Goal: Task Accomplishment & Management: Use online tool/utility

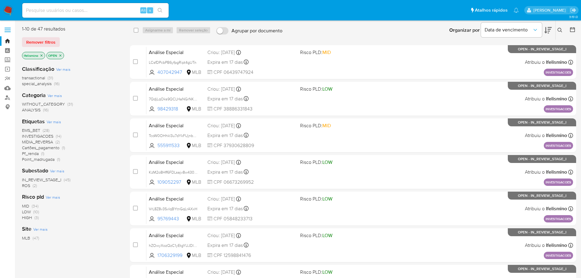
click at [9, 8] on img at bounding box center [8, 10] width 10 height 10
click at [52, 7] on input at bounding box center [95, 10] width 146 height 8
type input "D6X4t56q7pVez6CXuNe0Tis2"
click at [164, 10] on button "search-icon" at bounding box center [160, 10] width 13 height 9
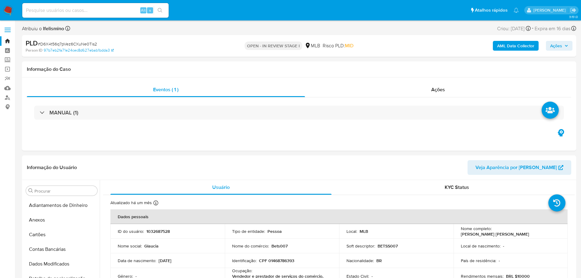
select select "10"
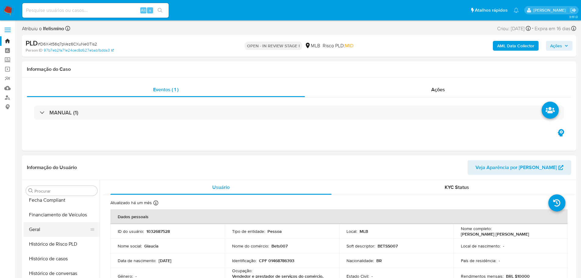
click at [56, 227] on button "Geral" at bounding box center [58, 229] width 71 height 15
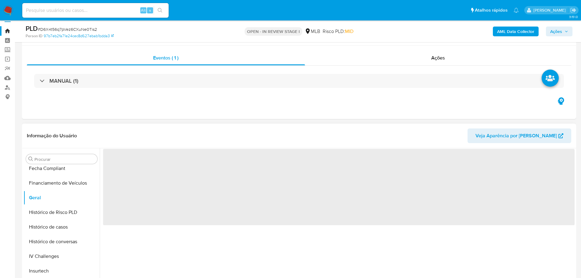
scroll to position [61, 0]
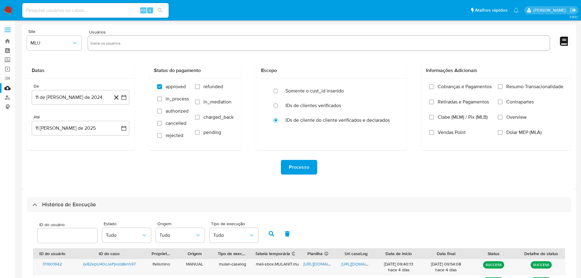
select select "25"
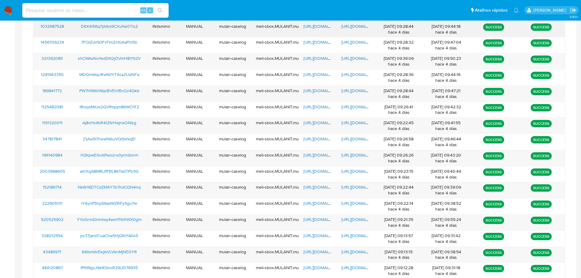
click at [363, 28] on span "https://docs.google.com/document/d/1qAZA5LlFf89xsx0I2-ae3BGSSFPVXvDQN1kxulu312o…" at bounding box center [362, 26] width 42 height 6
click at [314, 31] on div "https://docs.google.com/spreadsheets/d/1APBG1WCmOAhlVg63ozUH_aLi3r5V61fWNzjMXZa…" at bounding box center [318, 29] width 38 height 16
click at [314, 26] on span "https://docs.google.com/spreadsheets/d/1APBG1WCmOAhlVg63ozUH_aLi3r5V61fWNzjMXZa…" at bounding box center [325, 26] width 42 height 6
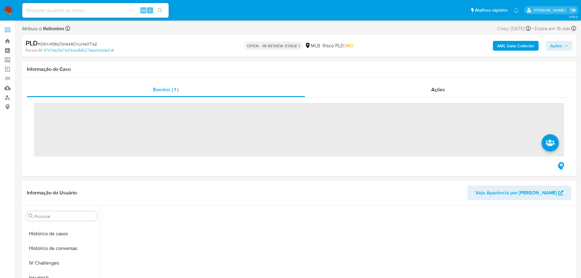
scroll to position [258, 0]
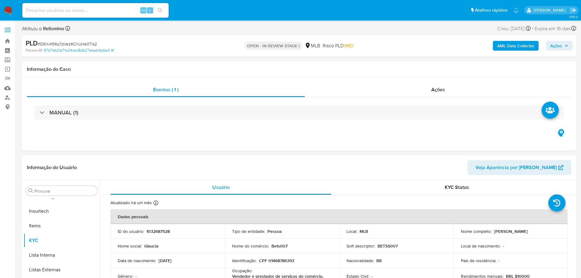
select select "10"
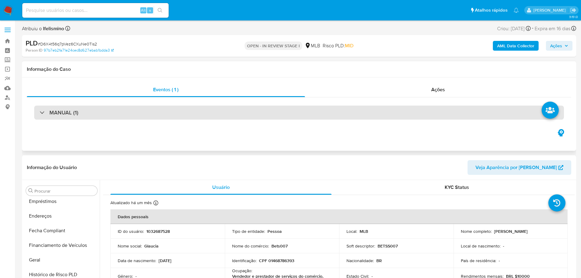
click at [47, 262] on button "Geral" at bounding box center [61, 260] width 76 height 15
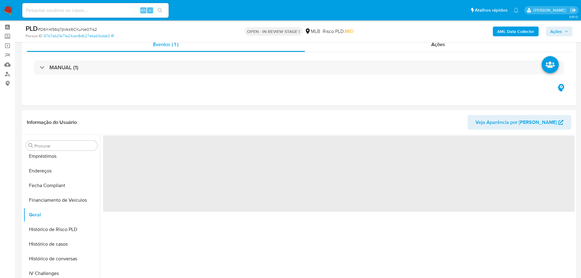
scroll to position [31, 0]
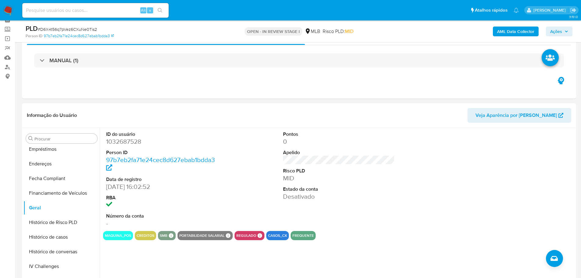
click at [118, 141] on dd "1032687528" at bounding box center [162, 141] width 112 height 9
copy dd "1032687528"
click at [129, 255] on div "ID do usuário 1032687528 Person ID 97b7eb2fa71e24cec8d627ebab1bdda3 Data de reg…" at bounding box center [337, 206] width 475 height 156
click at [140, 145] on dd "1032687528" at bounding box center [162, 141] width 112 height 9
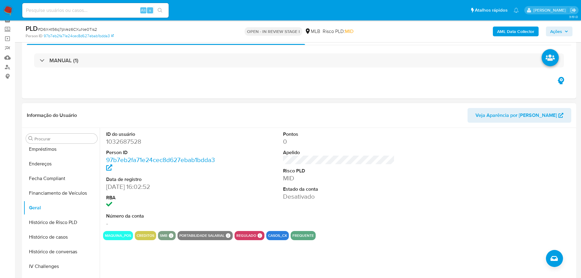
click at [140, 145] on dd "1032687528" at bounding box center [162, 141] width 112 height 9
drag, startPoint x: 140, startPoint y: 144, endPoint x: 128, endPoint y: 140, distance: 12.5
click at [128, 140] on dd "1032687528" at bounding box center [162, 141] width 112 height 9
copy dd "1032687528"
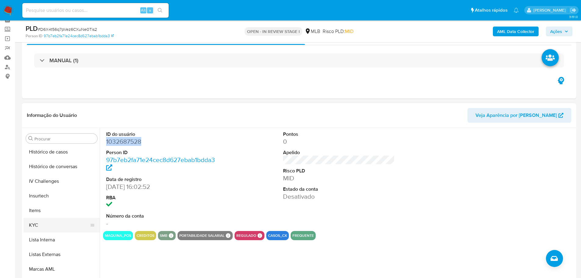
scroll to position [227, 0]
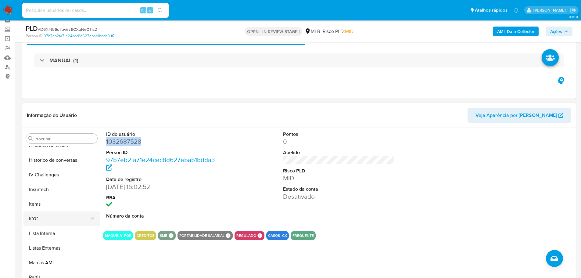
click at [45, 216] on button "KYC" at bounding box center [58, 218] width 71 height 15
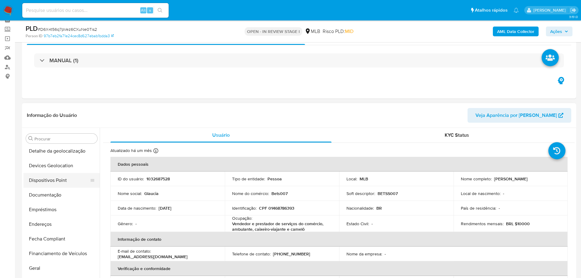
scroll to position [75, 0]
click at [60, 180] on button "Dispositivos Point" at bounding box center [58, 181] width 71 height 15
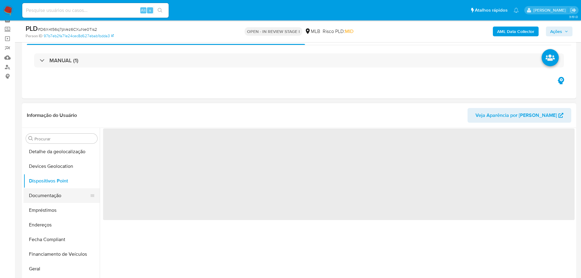
click at [52, 194] on button "Documentação" at bounding box center [58, 195] width 71 height 15
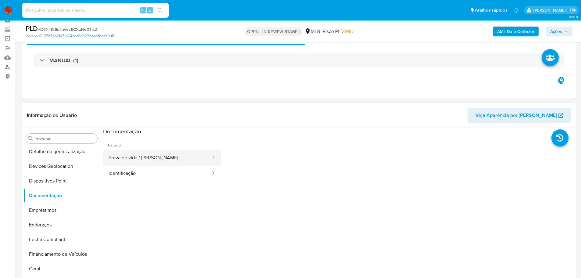
click at [154, 163] on button "Prova de vida / [PERSON_NAME]" at bounding box center [157, 158] width 108 height 16
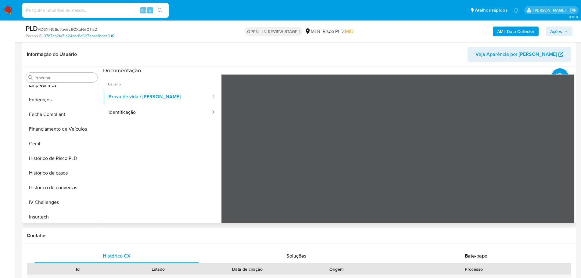
scroll to position [197, 0]
click at [49, 190] on button "KYC" at bounding box center [58, 188] width 71 height 15
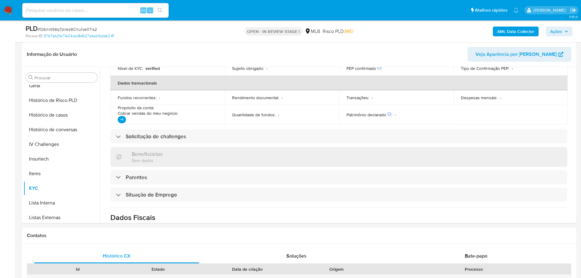
scroll to position [261, 0]
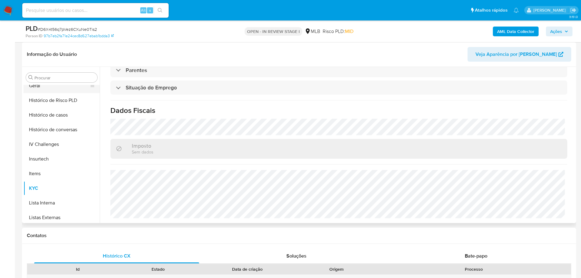
click at [63, 85] on button "Geral" at bounding box center [58, 85] width 71 height 15
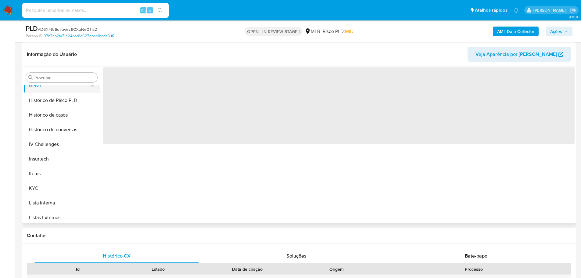
scroll to position [0, 0]
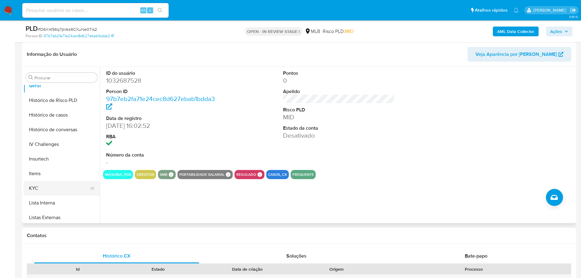
click at [50, 183] on button "KYC" at bounding box center [58, 188] width 71 height 15
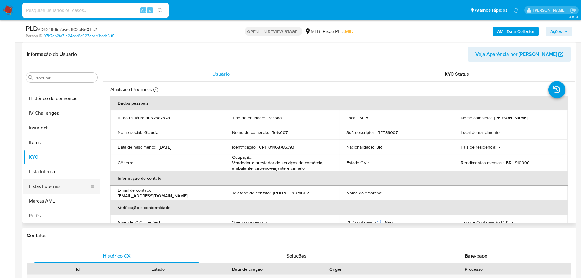
scroll to position [258, 0]
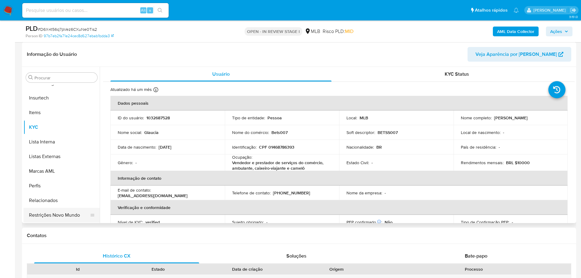
drag, startPoint x: 79, startPoint y: 221, endPoint x: 73, endPoint y: 219, distance: 6.6
click at [79, 221] on button "Restrições Novo Mundo" at bounding box center [58, 215] width 71 height 15
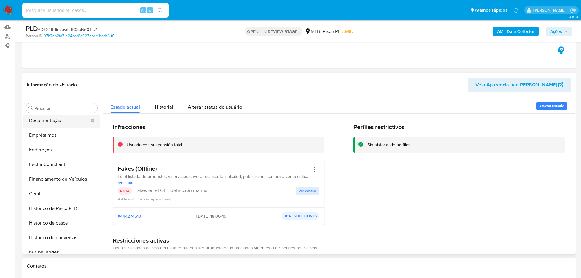
scroll to position [105, 0]
click at [52, 135] on button "Documentação" at bounding box center [58, 134] width 71 height 15
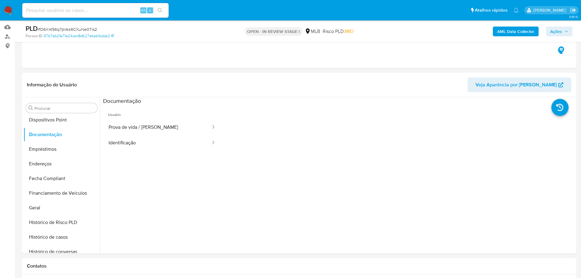
click at [148, 134] on button "Prova de vida / [PERSON_NAME]" at bounding box center [157, 128] width 108 height 16
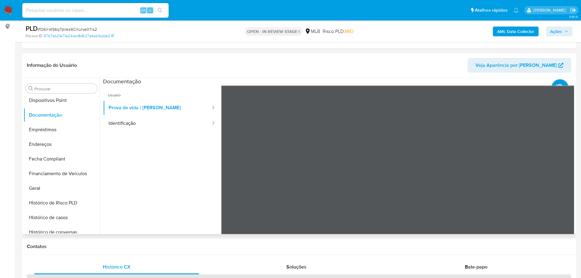
scroll to position [92, 0]
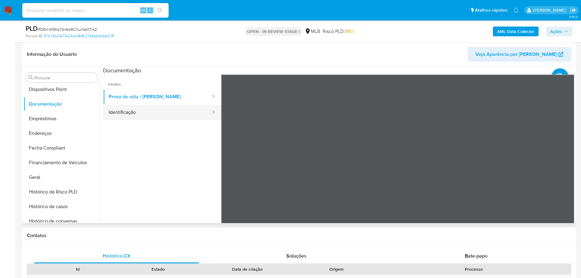
drag, startPoint x: 126, startPoint y: 106, endPoint x: 122, endPoint y: 107, distance: 4.1
click at [126, 106] on button "Identificação" at bounding box center [157, 113] width 108 height 16
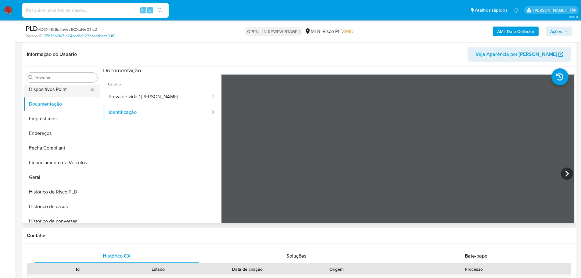
click at [41, 87] on button "Dispositivos Point" at bounding box center [58, 89] width 71 height 15
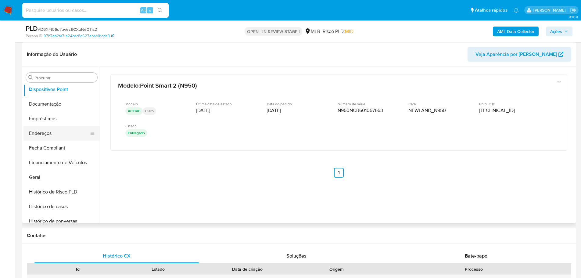
click at [56, 135] on button "Endereços" at bounding box center [58, 133] width 71 height 15
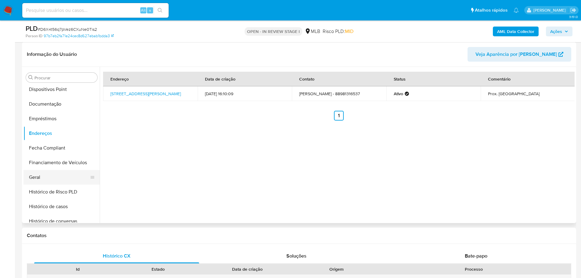
click at [61, 178] on button "Geral" at bounding box center [58, 177] width 71 height 15
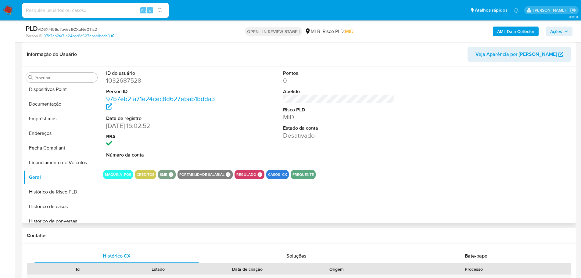
click at [132, 81] on dd "1032687528" at bounding box center [162, 80] width 112 height 9
copy dd "1032687528"
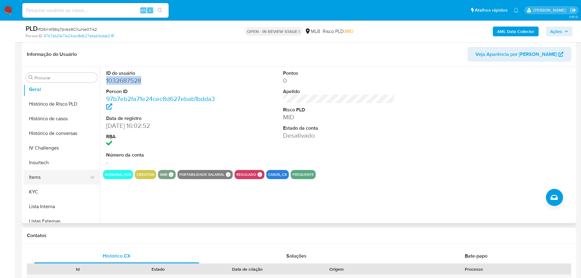
scroll to position [197, 0]
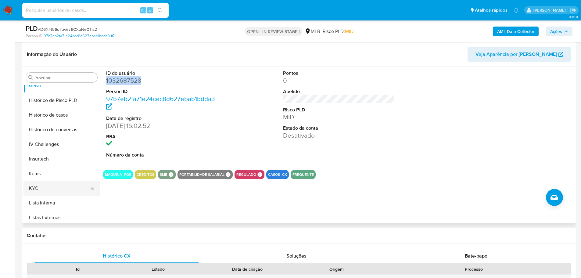
click at [45, 185] on button "KYC" at bounding box center [58, 188] width 71 height 15
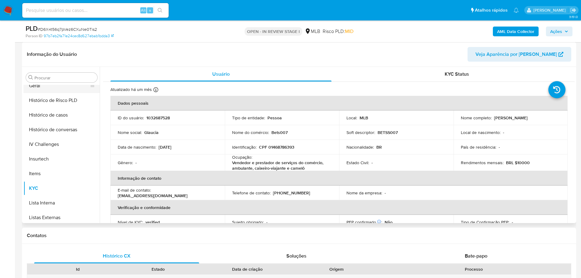
click at [52, 87] on button "Geral" at bounding box center [58, 85] width 71 height 15
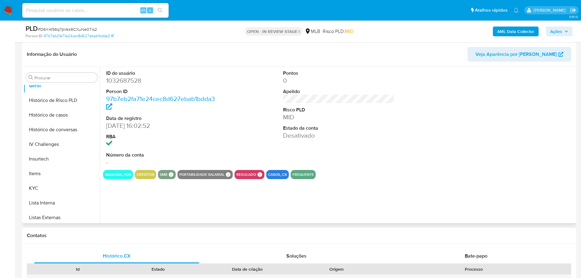
click at [125, 80] on dd "1032687528" at bounding box center [162, 80] width 112 height 9
copy dd "1032687528"
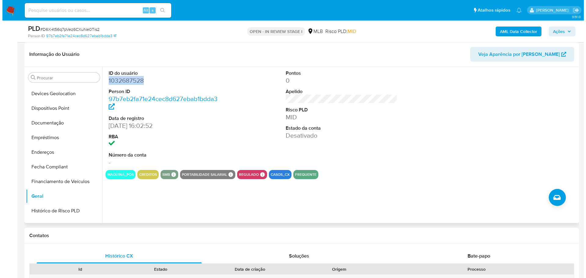
scroll to position [0, 0]
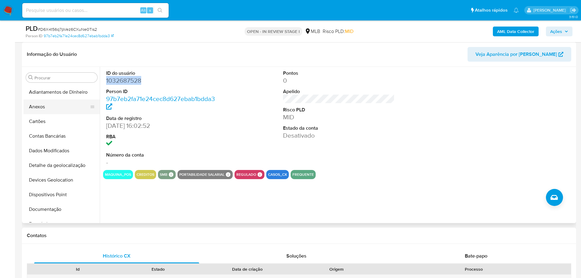
click at [54, 109] on button "Anexos" at bounding box center [58, 106] width 71 height 15
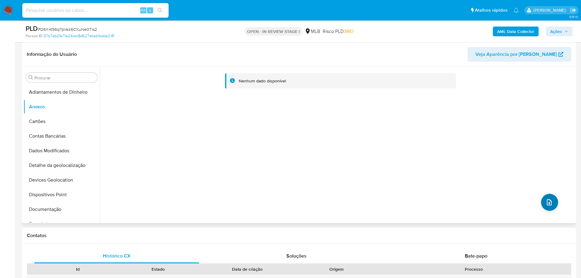
drag, startPoint x: 566, startPoint y: 190, endPoint x: 546, endPoint y: 203, distance: 23.3
click at [546, 203] on div "Nenhum dado disponível" at bounding box center [337, 145] width 475 height 156
click at [547, 201] on icon "upload-file" at bounding box center [549, 202] width 7 height 7
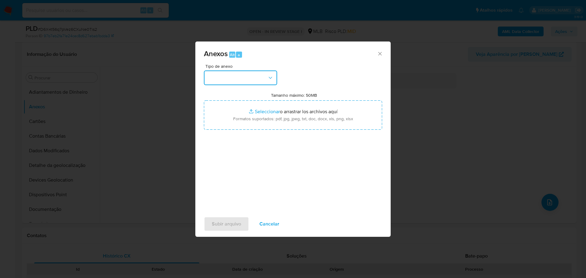
click at [242, 77] on button "button" at bounding box center [240, 77] width 73 height 15
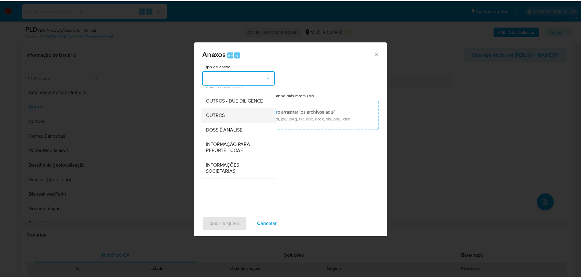
scroll to position [94, 0]
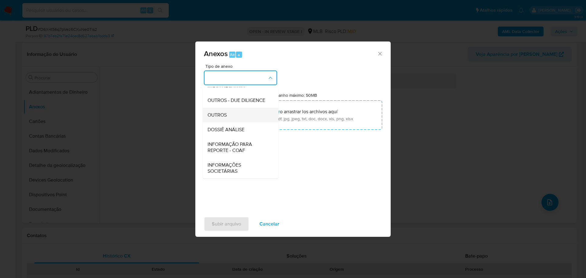
click at [236, 114] on div "OUTROS" at bounding box center [238, 115] width 62 height 15
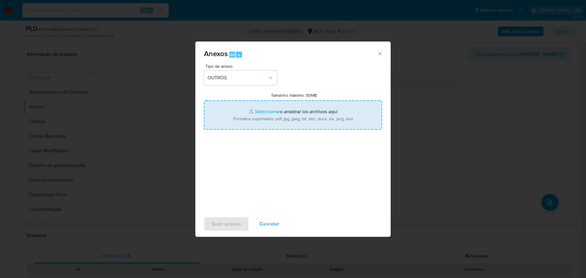
type input "C:\fakepath\Mulan 1032687528_2025_08_07_08_41_31 GLAUCIA MARIA MARTINS ARAUJO.p…"
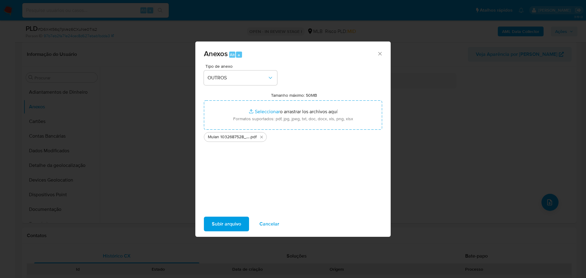
click at [223, 221] on span "Subir arquivo" at bounding box center [226, 223] width 29 height 13
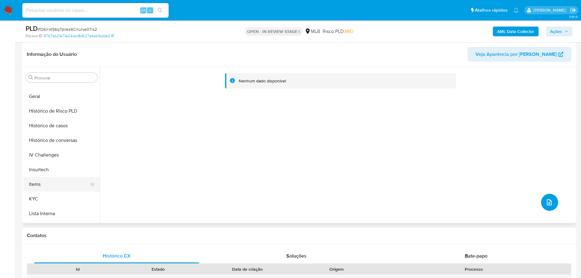
scroll to position [258, 0]
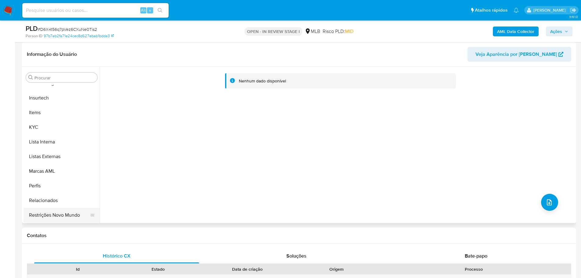
click at [53, 221] on button "Restrições Novo Mundo" at bounding box center [58, 215] width 71 height 15
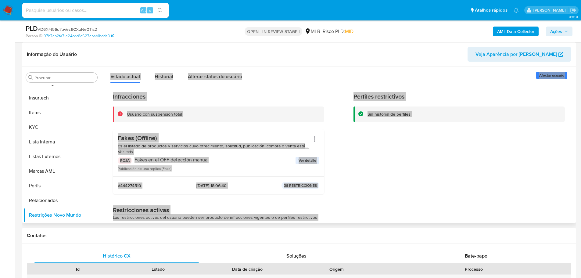
drag, startPoint x: 381, startPoint y: 140, endPoint x: 335, endPoint y: 81, distance: 74.8
click at [381, 140] on div "Perfiles restrictivos Sin historial de perfiles" at bounding box center [459, 146] width 211 height 106
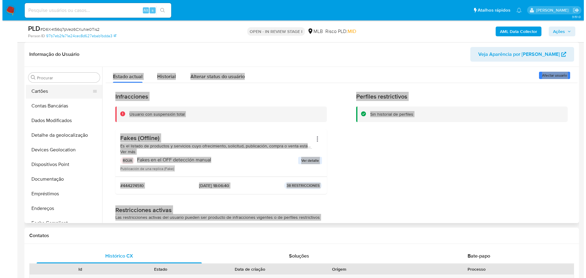
scroll to position [0, 0]
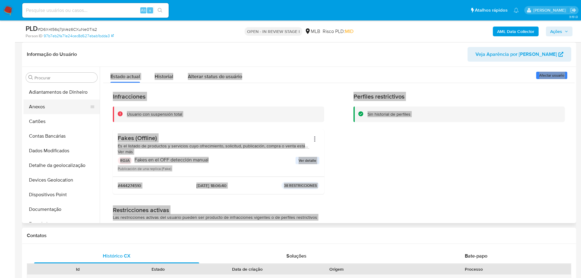
click at [52, 109] on button "Anexos" at bounding box center [58, 106] width 71 height 15
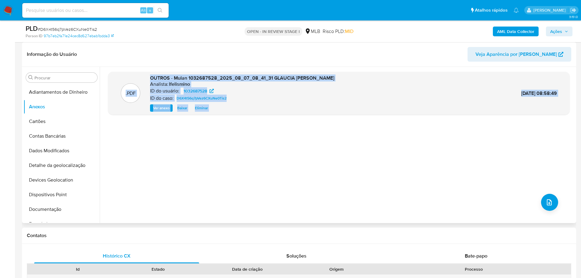
click at [236, 157] on div ".PDF OUTROS - Mulan 1032687528_2025_08_07_08_41_31 GLAUCIA MARIA MARTINS ARAUJO…" at bounding box center [339, 145] width 462 height 146
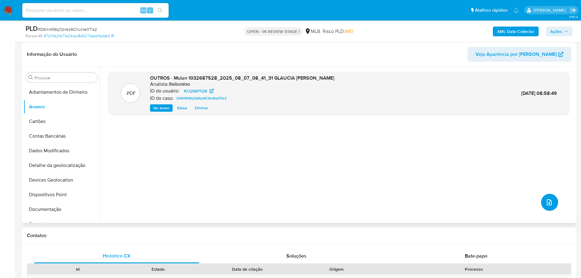
click at [556, 201] on button "upload-file" at bounding box center [549, 202] width 17 height 17
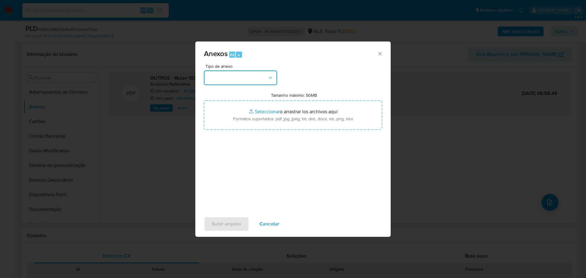
drag, startPoint x: 264, startPoint y: 81, endPoint x: 261, endPoint y: 86, distance: 6.3
click at [263, 81] on button "button" at bounding box center [240, 77] width 73 height 15
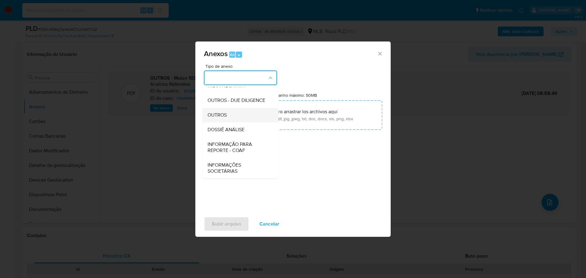
scroll to position [94, 0]
click at [224, 115] on span "OUTROS" at bounding box center [216, 115] width 19 height 6
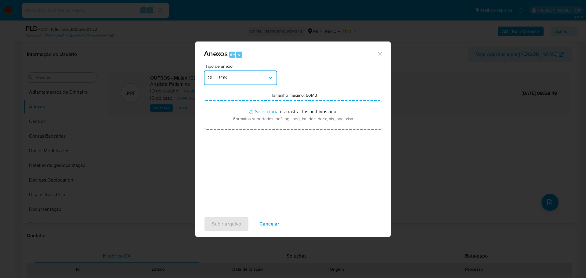
click at [246, 79] on span "OUTROS" at bounding box center [237, 78] width 60 height 6
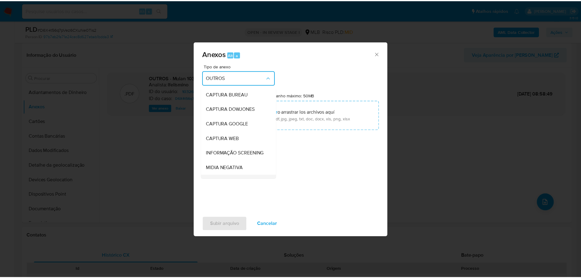
scroll to position [76, 0]
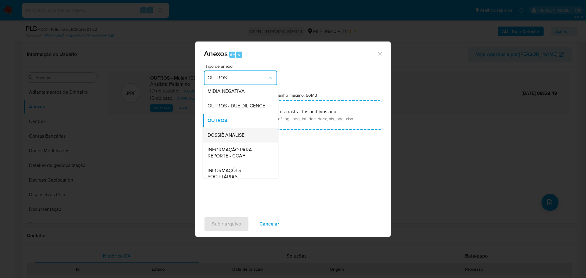
click at [228, 142] on div "DOSSIÊ ANÁLISE" at bounding box center [238, 135] width 62 height 15
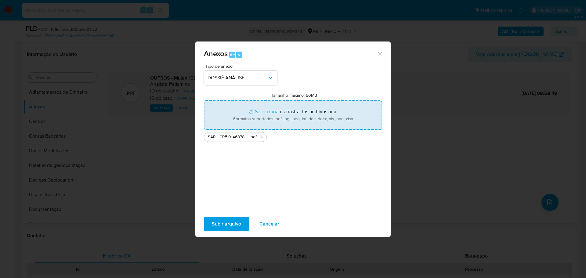
type input "C:\fakepath\SPA - CPF 01468786393 - GLAUCIA MARIA MARTINS ARAUJO.pdf"
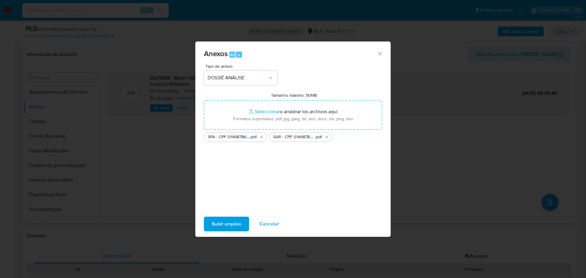
click at [217, 221] on span "Subir arquivo" at bounding box center [226, 223] width 29 height 13
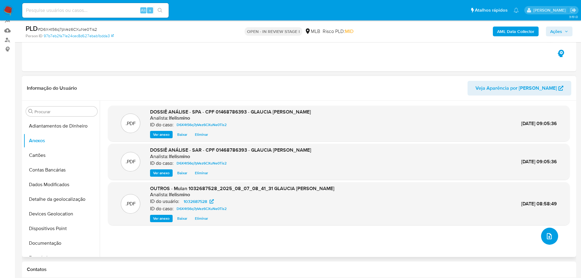
scroll to position [0, 0]
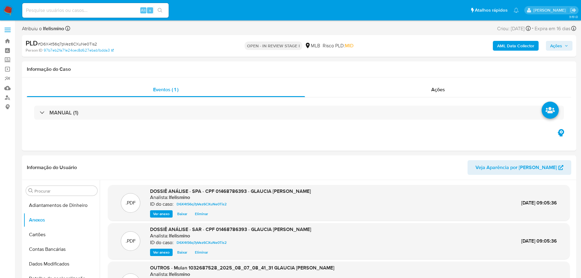
click at [519, 45] on b "AML Data Collector" at bounding box center [515, 46] width 37 height 10
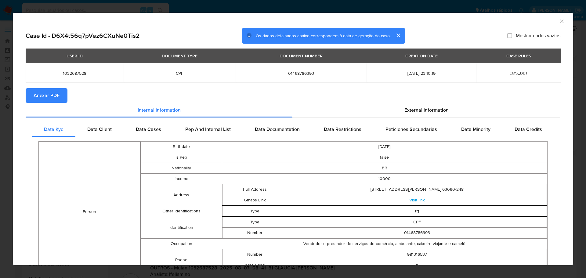
click at [34, 95] on span "Anexar PDF" at bounding box center [47, 95] width 26 height 13
click at [559, 23] on icon "Fechar a janela" at bounding box center [562, 21] width 6 height 6
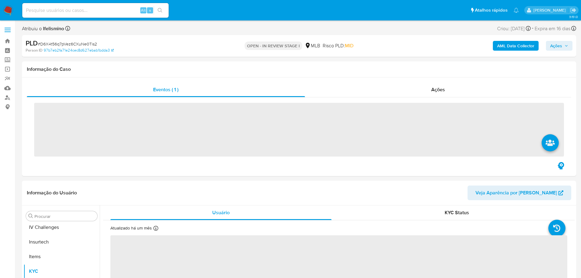
scroll to position [258, 0]
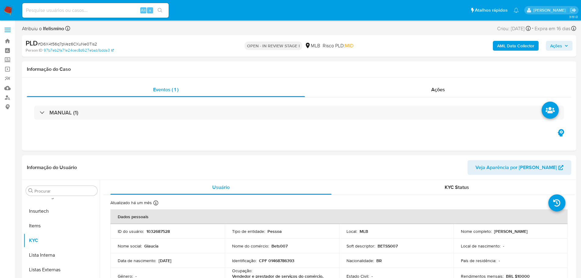
select select "10"
click at [97, 10] on input at bounding box center [95, 10] width 146 height 8
paste input "0QdcoIUsq5Fc3gAT2CRegYIU"
type input "0QdcoIUsq5Fc3gAT2CRegYIU"
click at [157, 8] on button "search-icon" at bounding box center [160, 10] width 13 height 9
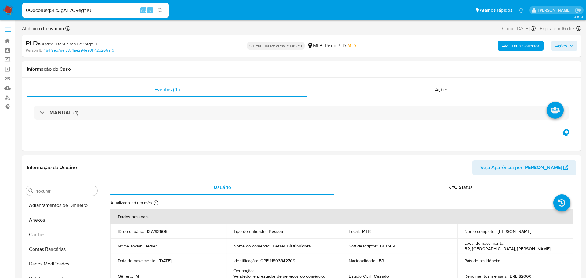
select select "10"
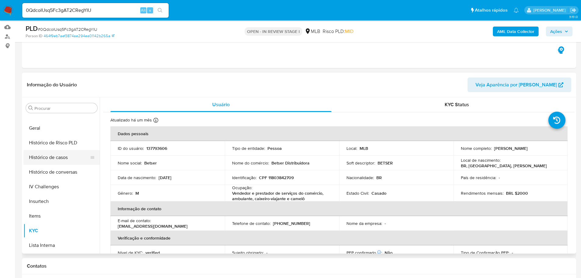
scroll to position [166, 0]
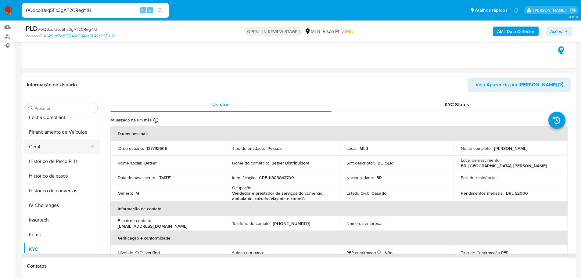
click at [54, 151] on button "Geral" at bounding box center [58, 146] width 71 height 15
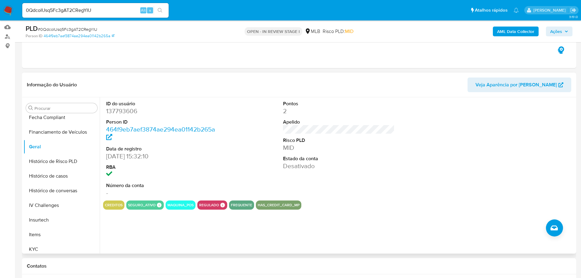
click at [117, 110] on dd "137793606" at bounding box center [162, 111] width 112 height 9
drag, startPoint x: 117, startPoint y: 110, endPoint x: 109, endPoint y: 111, distance: 9.0
click at [109, 111] on dd "137793606" at bounding box center [162, 111] width 112 height 9
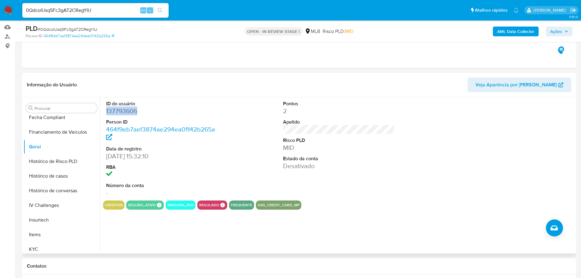
copy dd "137793606"
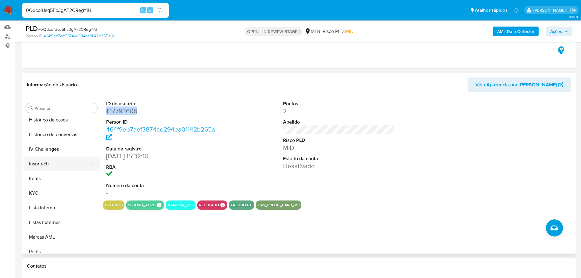
scroll to position [227, 0]
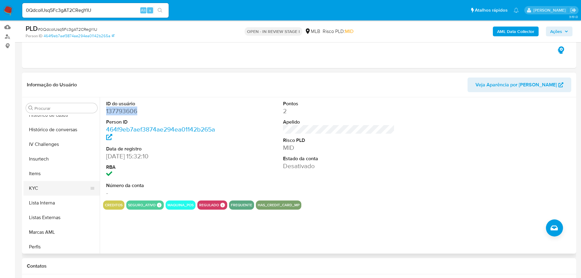
click at [39, 195] on button "KYC" at bounding box center [58, 188] width 71 height 15
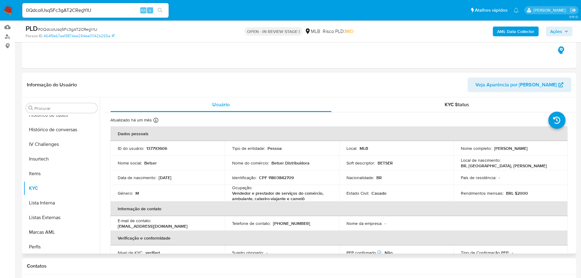
drag, startPoint x: 100, startPoint y: 165, endPoint x: 279, endPoint y: 178, distance: 178.7
click at [279, 178] on p "CPF 11803842709" at bounding box center [276, 177] width 35 height 5
copy p "11803842709"
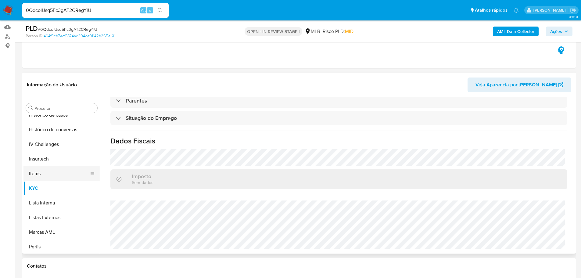
scroll to position [197, 0]
click at [67, 122] on button "Geral" at bounding box center [58, 116] width 71 height 15
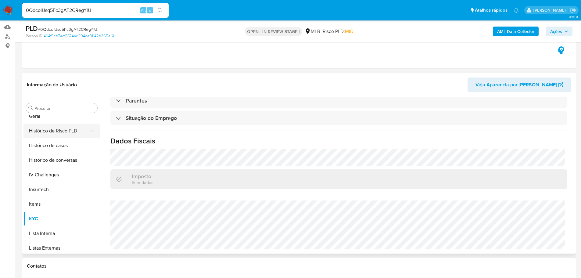
scroll to position [0, 0]
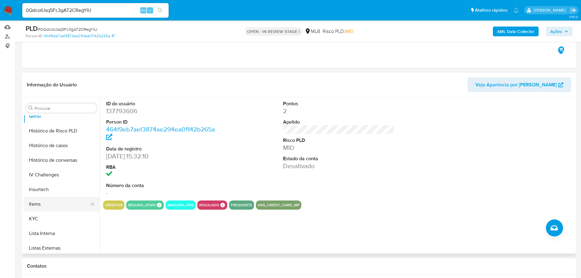
click at [44, 209] on button "Items" at bounding box center [58, 204] width 71 height 15
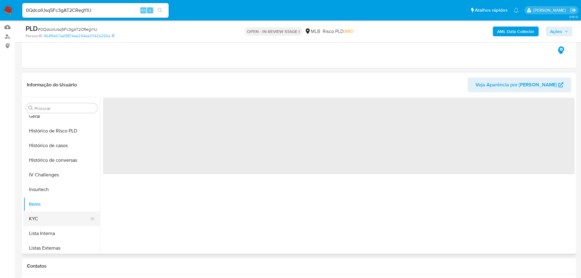
click at [41, 217] on button "KYC" at bounding box center [58, 218] width 71 height 15
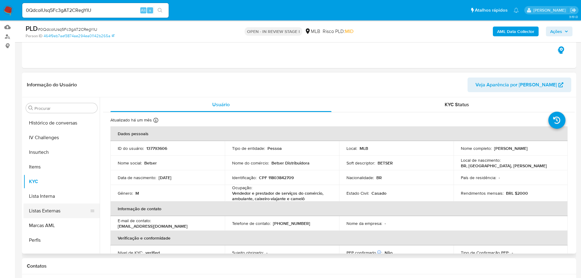
scroll to position [258, 0]
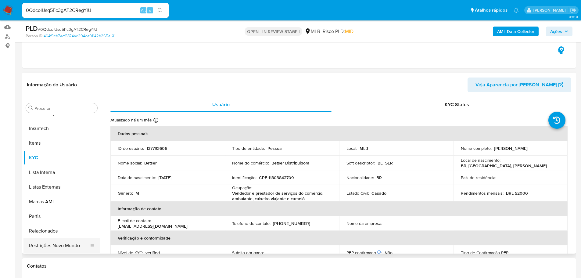
click at [67, 246] on button "Restrições Novo Mundo" at bounding box center [58, 245] width 71 height 15
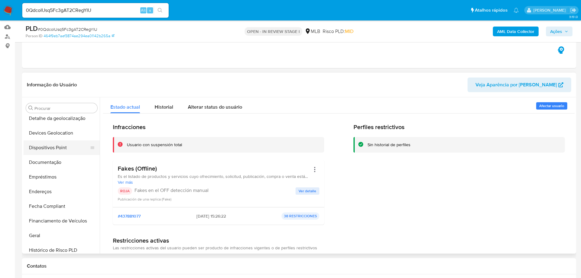
scroll to position [44, 0]
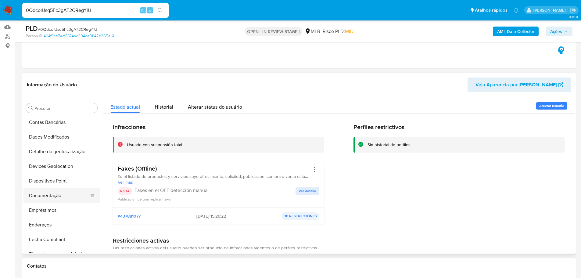
drag, startPoint x: 66, startPoint y: 193, endPoint x: 71, endPoint y: 192, distance: 5.0
click at [66, 193] on button "Documentação" at bounding box center [58, 195] width 71 height 15
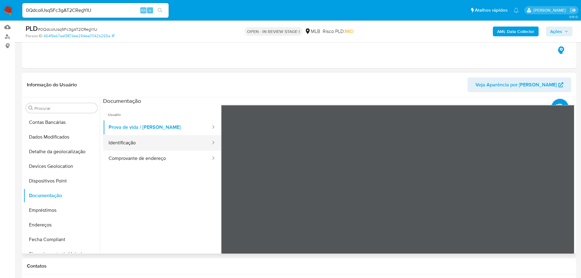
click at [141, 143] on button "Identificação" at bounding box center [157, 143] width 108 height 16
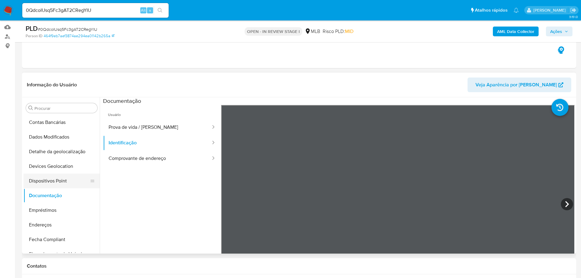
click at [49, 181] on button "Dispositivos Point" at bounding box center [58, 181] width 71 height 15
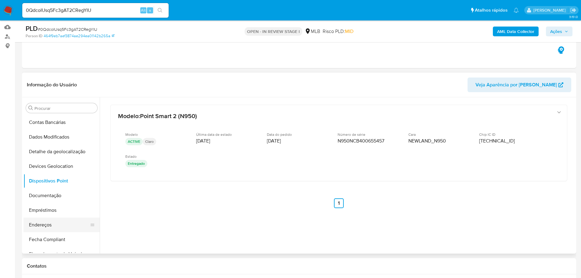
click at [50, 219] on button "Endereços" at bounding box center [58, 225] width 71 height 15
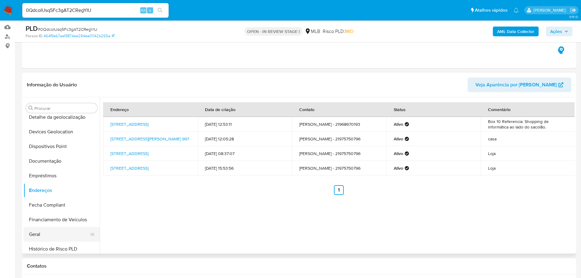
scroll to position [105, 0]
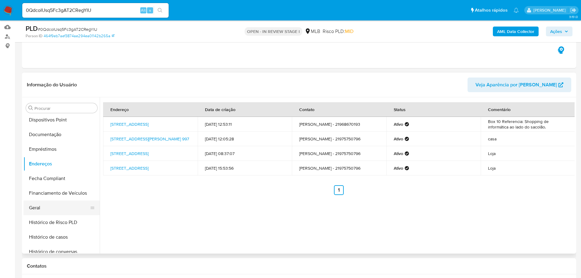
click at [45, 207] on button "Geral" at bounding box center [58, 207] width 71 height 15
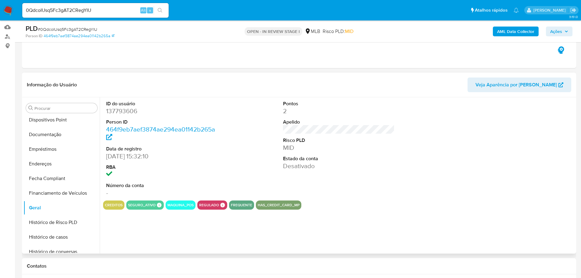
click at [126, 117] on dl "ID do usuário 137793606 Person ID 464f9eb7aef3874ae294ea01142b265a Data de regi…" at bounding box center [162, 148] width 112 height 97
click at [129, 113] on dd "137793606" at bounding box center [162, 111] width 112 height 9
copy dd "137793606"
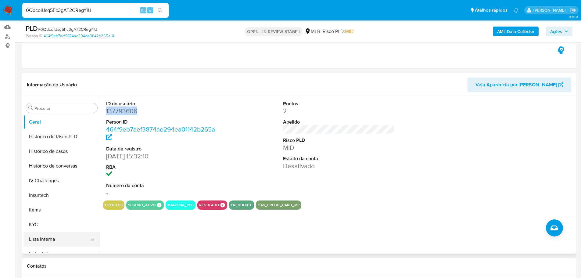
scroll to position [197, 0]
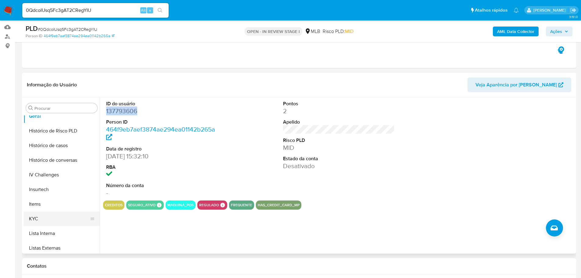
click at [46, 221] on button "KYC" at bounding box center [58, 218] width 71 height 15
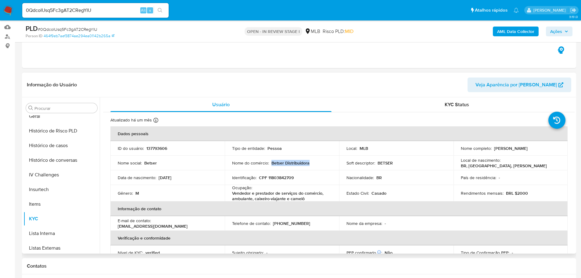
drag, startPoint x: 277, startPoint y: 164, endPoint x: 311, endPoint y: 165, distance: 33.9
click at [311, 165] on div "Nome do comércio : Betser Distribuidora" at bounding box center [282, 162] width 100 height 5
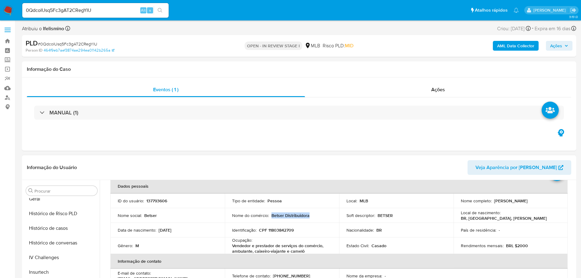
scroll to position [61, 0]
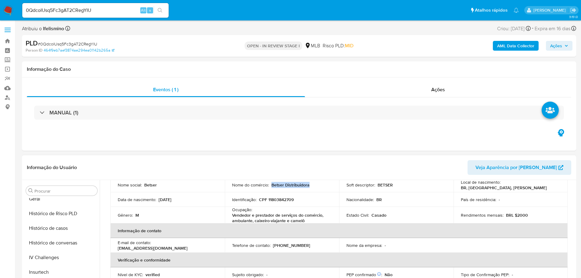
copy p "Betser Distribuidora"
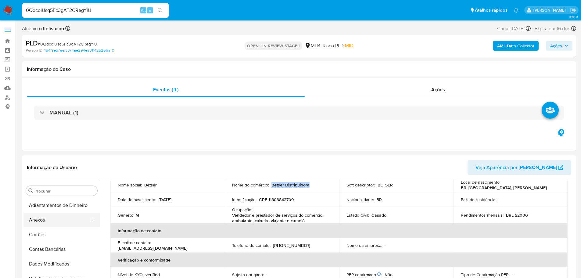
click at [49, 221] on button "Anexos" at bounding box center [58, 220] width 71 height 15
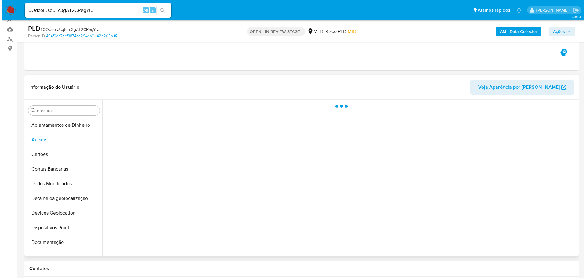
scroll to position [61, 0]
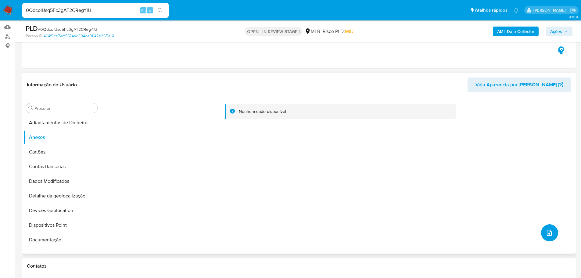
click at [543, 236] on button "upload-file" at bounding box center [549, 232] width 17 height 17
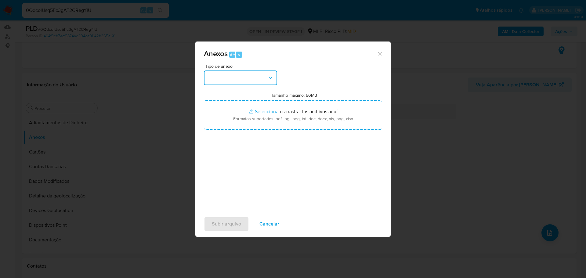
click at [216, 80] on button "button" at bounding box center [240, 77] width 73 height 15
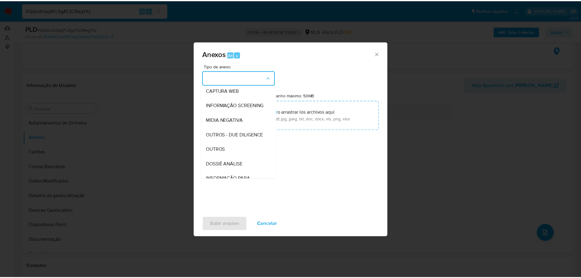
scroll to position [94, 0]
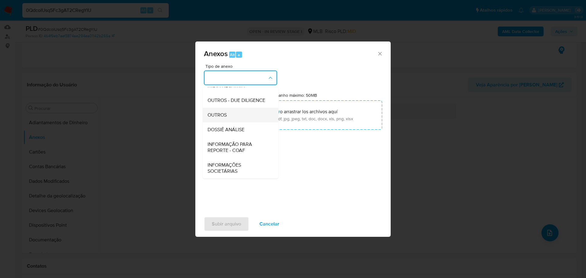
click at [221, 116] on span "OUTROS" at bounding box center [216, 115] width 19 height 6
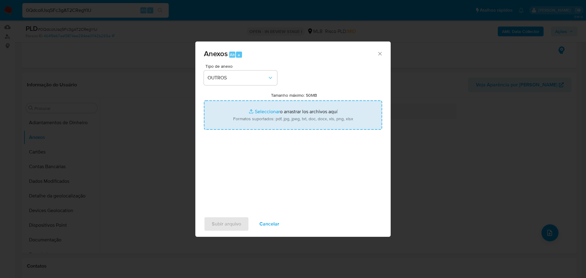
type input "C:\fakepath\Mulan 137793606_2025_08_07_08_47_24 [PERSON_NAME].pdf"
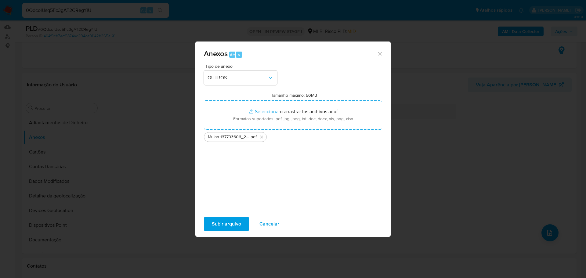
click at [225, 225] on span "Subir arquivo" at bounding box center [226, 223] width 29 height 13
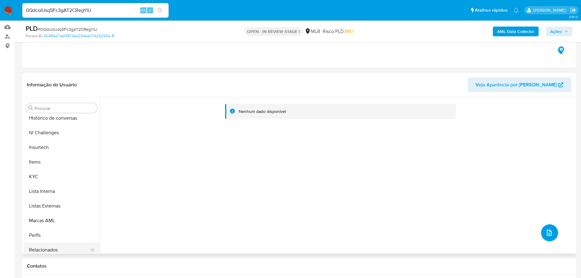
scroll to position [258, 0]
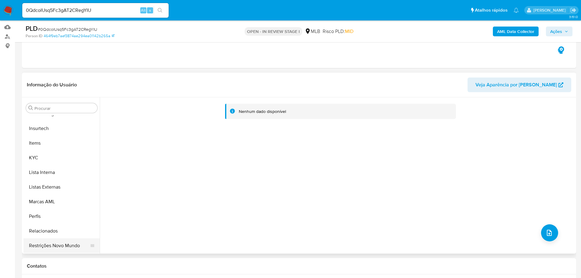
click at [58, 241] on button "Restrições Novo Mundo" at bounding box center [58, 245] width 71 height 15
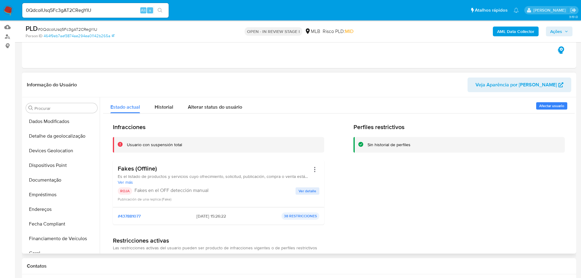
scroll to position [0, 0]
click at [42, 135] on button "Anexos" at bounding box center [58, 137] width 71 height 15
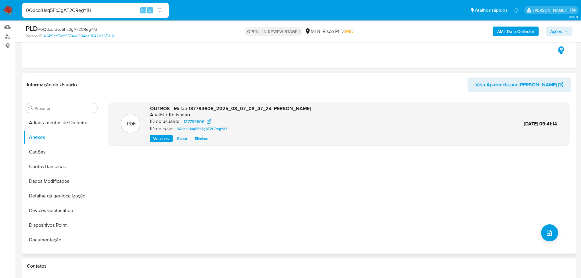
click at [359, 170] on div ".PDF OUTROS - Mulan 137793606_2025_08_07_08_47_24 [PERSON_NAME] Analista: lfeli…" at bounding box center [339, 175] width 462 height 146
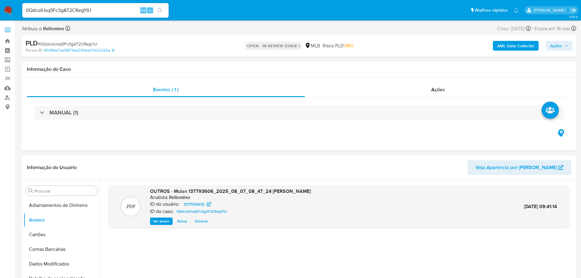
click at [528, 47] on b "AML Data Collector" at bounding box center [515, 46] width 37 height 10
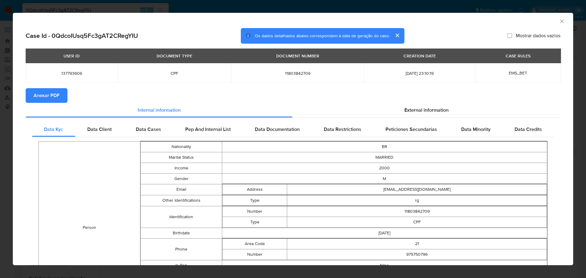
click at [51, 94] on span "Anexar PDF" at bounding box center [47, 95] width 26 height 13
click at [420, 4] on div "AML Data Collector Case Id - 0QdcoIUsq5Fc3gAT2CRegYIU Os dados detalhados abaix…" at bounding box center [293, 139] width 586 height 278
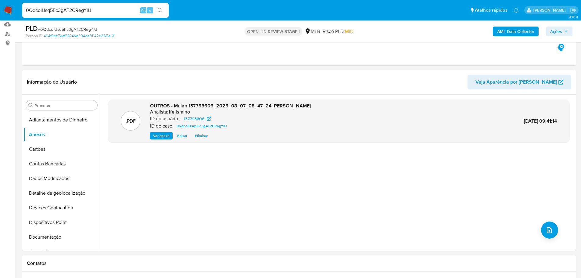
scroll to position [153, 0]
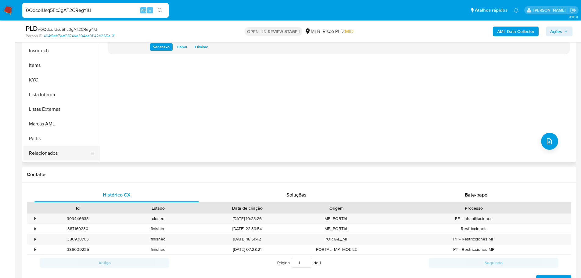
click at [59, 150] on button "Relacionados" at bounding box center [58, 153] width 71 height 15
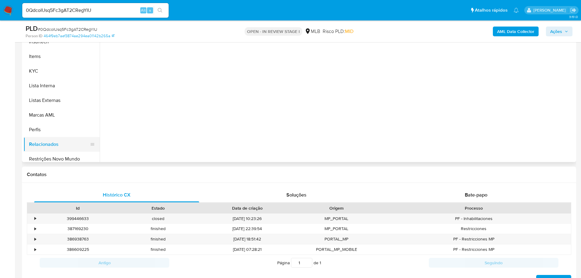
scroll to position [258, 0]
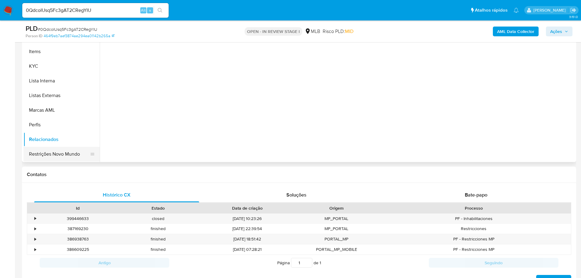
click at [68, 147] on button "Restrições Novo Mundo" at bounding box center [58, 154] width 71 height 15
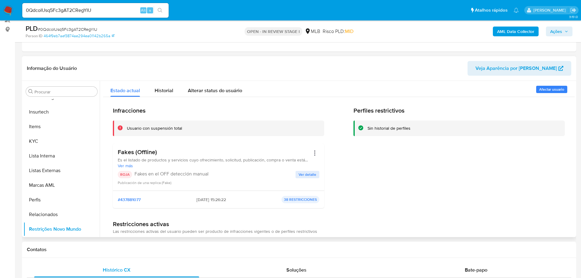
scroll to position [0, 0]
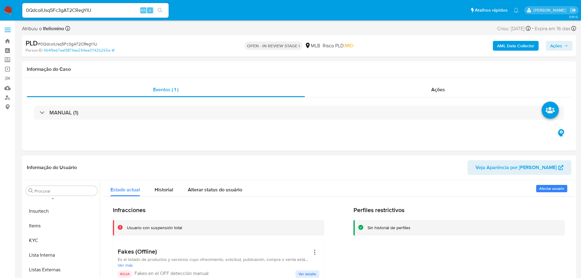
drag, startPoint x: 41, startPoint y: 242, endPoint x: 163, endPoint y: 172, distance: 139.5
click at [41, 242] on button "KYC" at bounding box center [61, 240] width 76 height 15
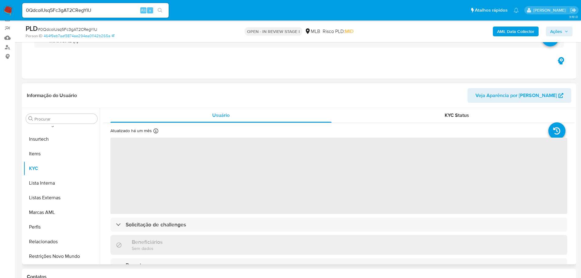
scroll to position [61, 0]
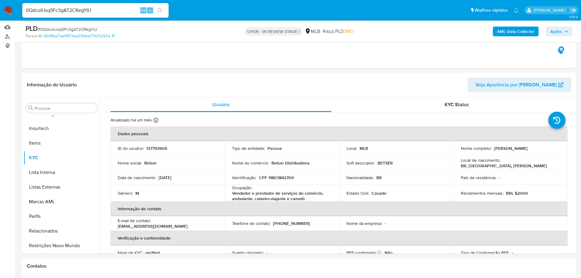
click at [88, 29] on span "# 0QdcoIUsq5Fc3gAT2CRegYIU" at bounding box center [67, 29] width 59 height 6
copy span "0QdcoIUsq5Fc3gAT2CRegYIU"
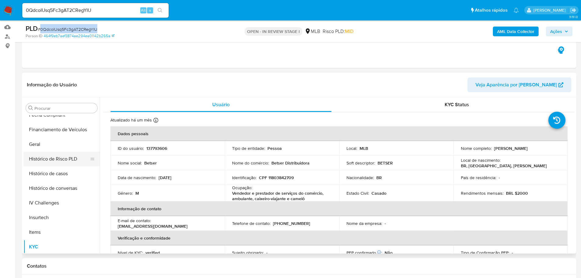
scroll to position [166, 0]
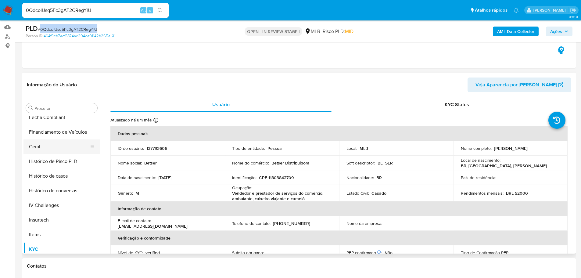
click at [62, 150] on button "Geral" at bounding box center [58, 146] width 71 height 15
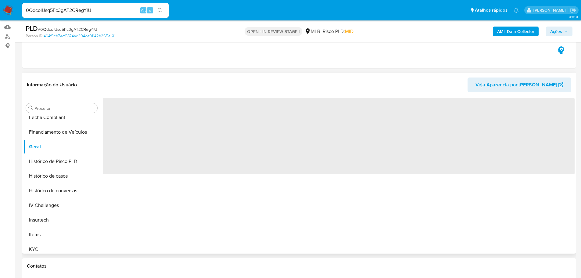
click at [130, 108] on span "‌" at bounding box center [339, 136] width 472 height 76
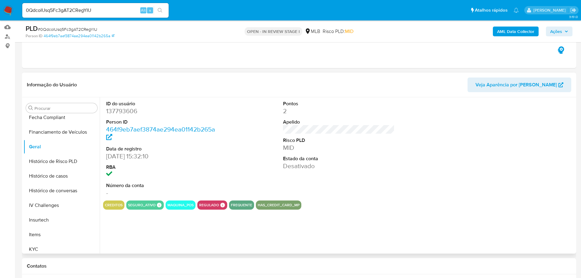
click at [128, 109] on dd "137793606" at bounding box center [162, 111] width 112 height 9
copy dd "137793606"
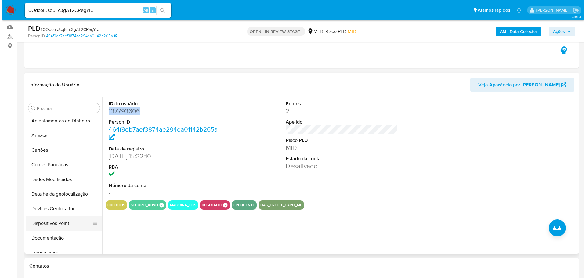
scroll to position [0, 0]
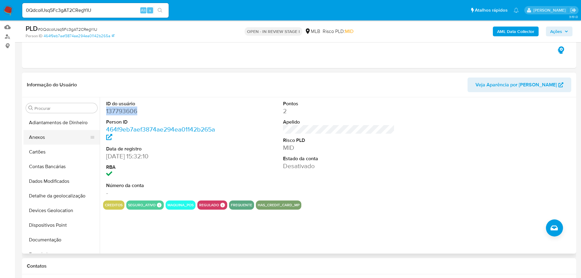
click at [54, 137] on button "Anexos" at bounding box center [58, 137] width 71 height 15
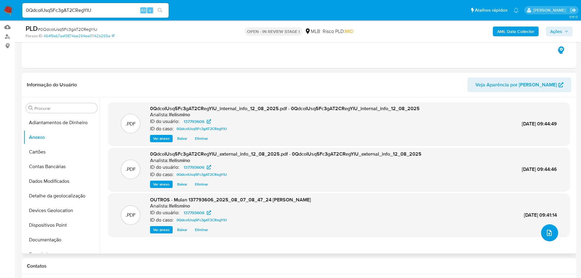
click at [546, 235] on icon "upload-file" at bounding box center [549, 232] width 7 height 7
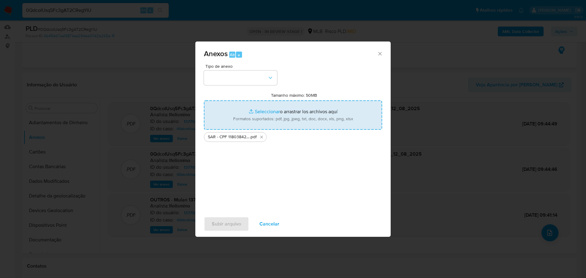
type input "C:\fakepath\DECLÍNIO - SPA - CPF 11803842709 - [PERSON_NAME].pdf"
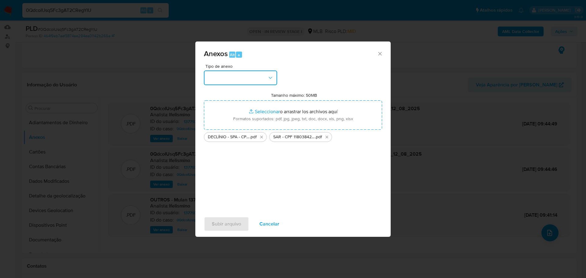
click at [276, 78] on button "button" at bounding box center [240, 77] width 73 height 15
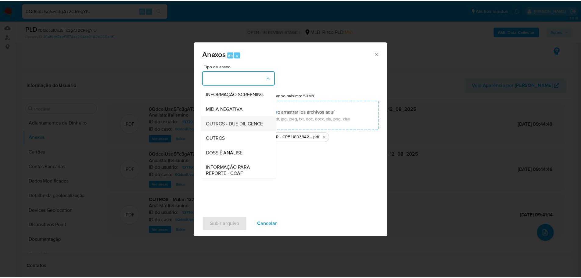
scroll to position [61, 0]
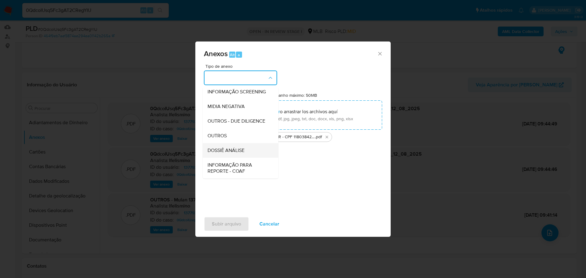
click at [225, 153] on span "DOSSIÊ ANÁLISE" at bounding box center [225, 150] width 37 height 6
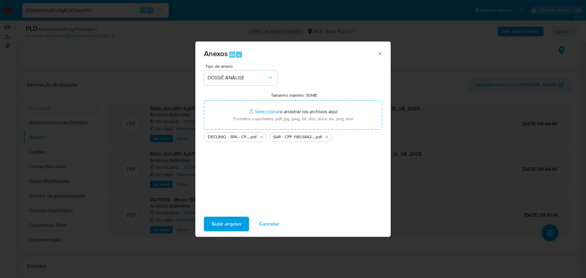
click at [221, 223] on span "Subir arquivo" at bounding box center [226, 223] width 29 height 13
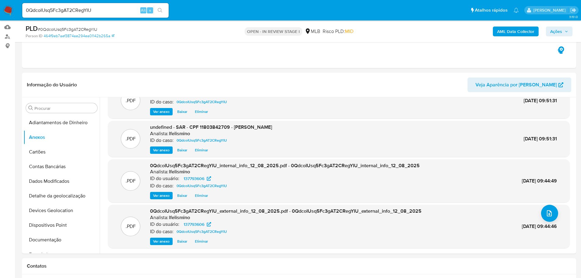
drag, startPoint x: 567, startPoint y: 30, endPoint x: 562, endPoint y: 32, distance: 5.2
click at [567, 30] on icon "button" at bounding box center [567, 32] width 4 height 4
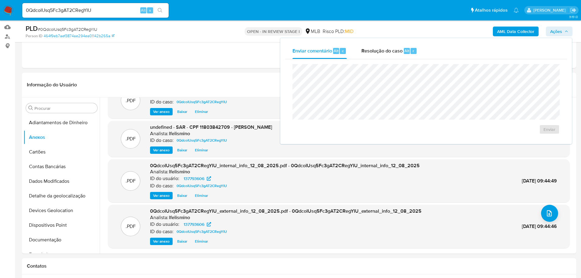
drag, startPoint x: 393, startPoint y: 51, endPoint x: 392, endPoint y: 60, distance: 9.2
click at [393, 51] on span "Resolução do caso" at bounding box center [382, 50] width 41 height 7
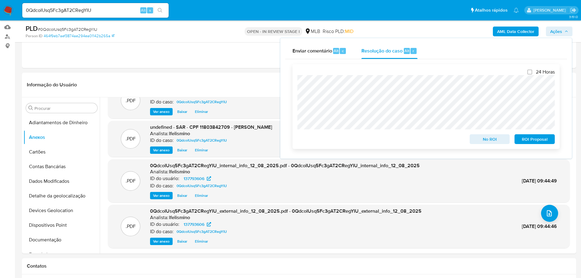
click at [518, 137] on button "ROI Proposal" at bounding box center [535, 139] width 40 height 10
